Goal: Use online tool/utility: Utilize a website feature to perform a specific function

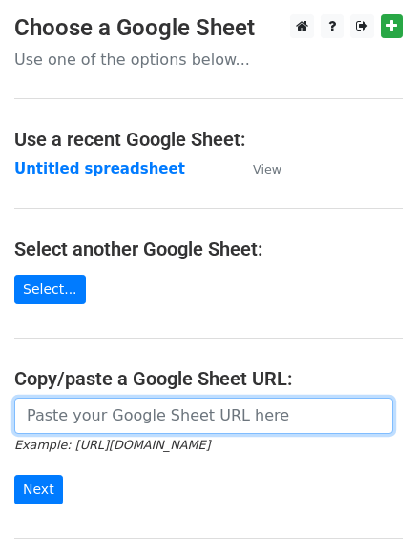
drag, startPoint x: 0, startPoint y: 0, endPoint x: 85, endPoint y: 405, distance: 413.4
click at [85, 405] on input "url" at bounding box center [203, 416] width 379 height 36
paste input "[URL][DOMAIN_NAME]"
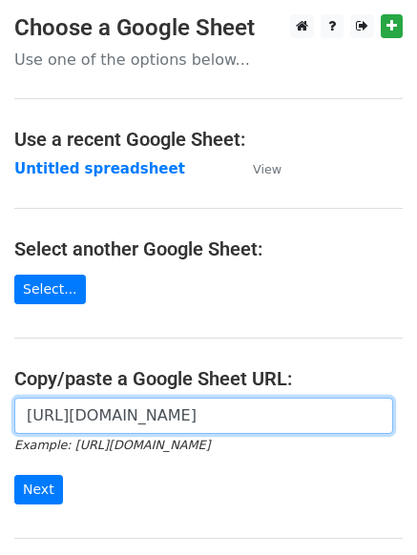
scroll to position [0, 430]
type input "[URL][DOMAIN_NAME]"
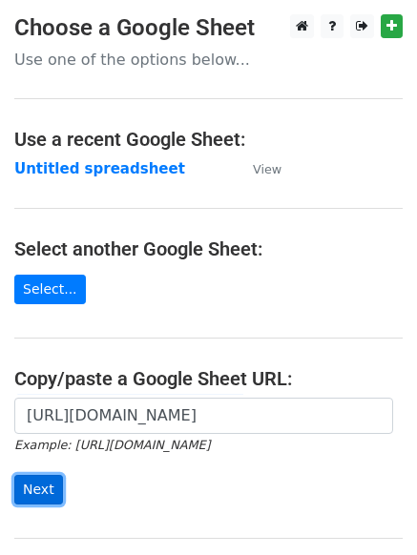
scroll to position [0, 0]
click at [37, 482] on input "Next" at bounding box center [38, 490] width 49 height 30
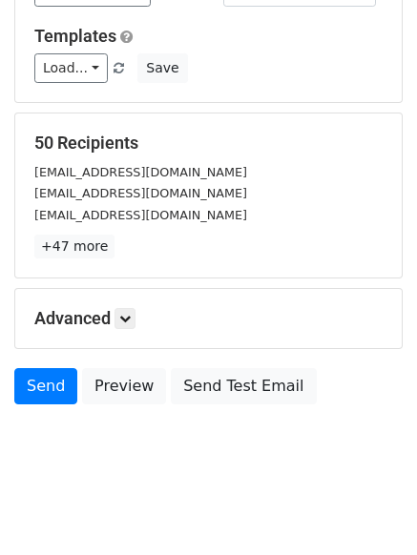
scroll to position [181, 0]
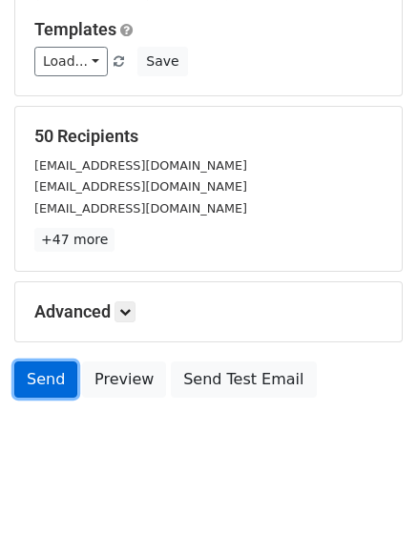
click at [26, 366] on link "Send" at bounding box center [45, 380] width 63 height 36
